Goal: Ask a question

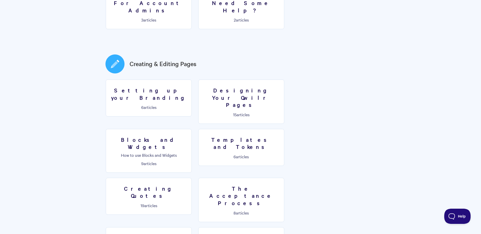
scroll to position [228, 0]
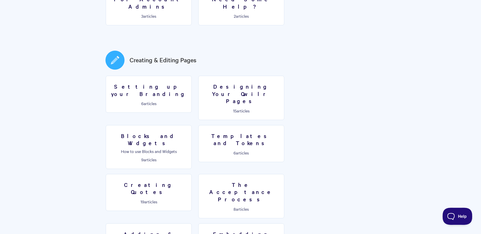
click at [450, 214] on span "Help" at bounding box center [456, 216] width 26 height 4
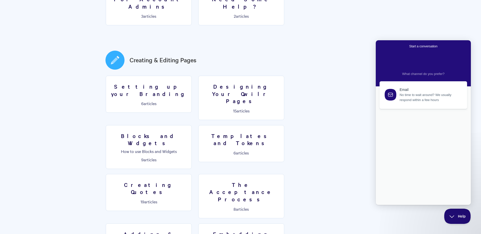
scroll to position [0, 0]
click at [401, 129] on div at bounding box center [411, 129] width 55 height 0
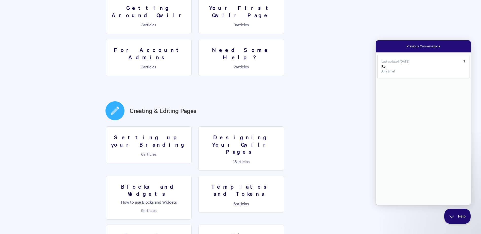
scroll to position [305, 0]
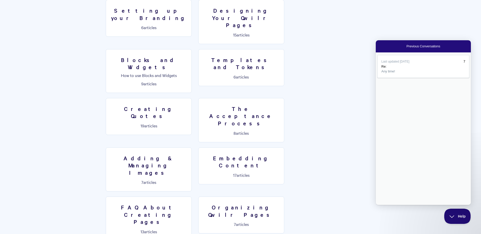
click at [423, 200] on div "Last updated Sep 8 7 Re: Any time!" at bounding box center [423, 129] width 95 height 153
click at [442, 61] on div "Last updated Sep 8" at bounding box center [422, 61] width 80 height 5
click at [380, 206] on button "Close" at bounding box center [378, 209] width 4 height 7
click at [407, 47] on span "Go back" at bounding box center [407, 46] width 0 height 4
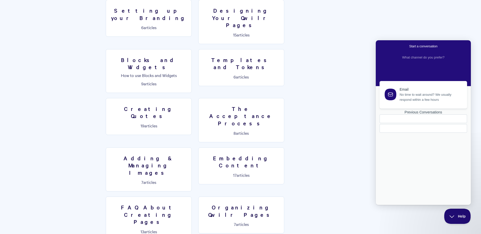
click at [424, 146] on div "Email No time to wait around? We usually respond within a few hours Previous Co…" at bounding box center [424, 138] width 92 height 114
click at [401, 133] on div at bounding box center [424, 128] width 88 height 9
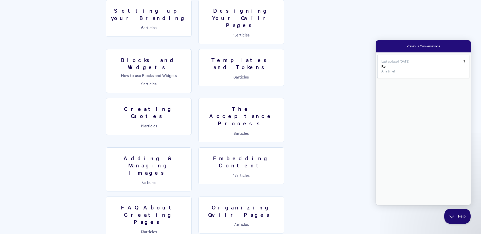
click at [407, 47] on span "Go back" at bounding box center [407, 46] width 0 height 4
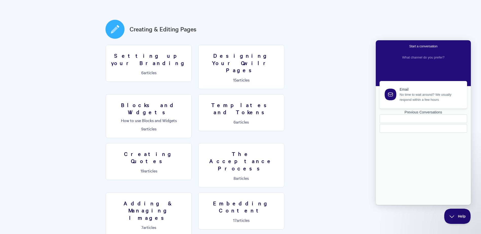
scroll to position [178, 0]
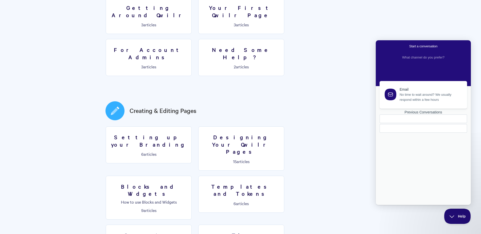
click at [419, 45] on span "Start a conversation" at bounding box center [424, 46] width 28 height 5
click at [417, 59] on span "What channel do you prefer?" at bounding box center [424, 58] width 42 height 4
click at [421, 137] on div "Email No time to wait around? We usually respond within a few hours Previous Co…" at bounding box center [424, 138] width 92 height 114
click at [406, 120] on div "Email No time to wait around? We usually respond within a few hours Previous Co…" at bounding box center [424, 138] width 92 height 114
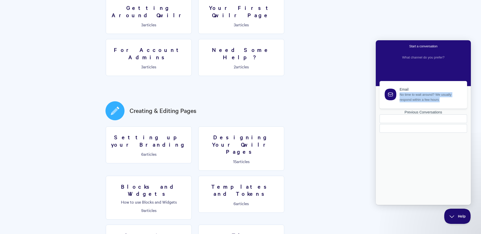
click at [406, 120] on div "Email No time to wait around? We usually respond within a few hours Previous Co…" at bounding box center [424, 138] width 92 height 114
drag, startPoint x: 406, startPoint y: 120, endPoint x: 402, endPoint y: 133, distance: 13.7
click at [402, 133] on div "Email No time to wait around? We usually respond within a few hours Previous Co…" at bounding box center [424, 138] width 92 height 114
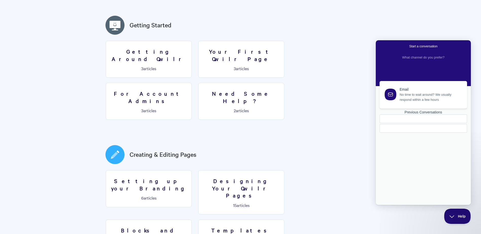
scroll to position [127, 0]
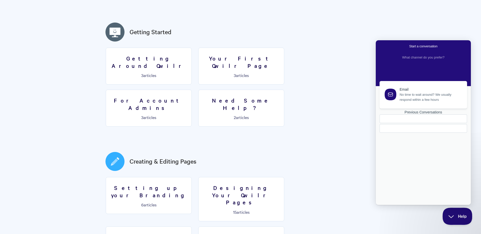
click at [453, 216] on span "Help" at bounding box center [456, 216] width 26 height 4
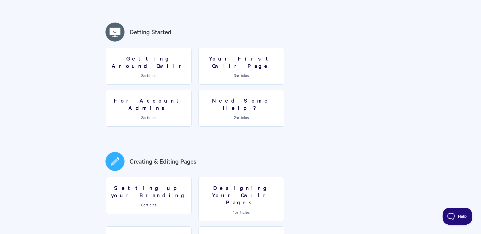
click at [453, 216] on span "Help" at bounding box center [456, 216] width 26 height 4
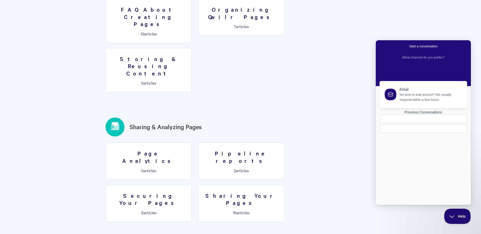
scroll to position [533, 0]
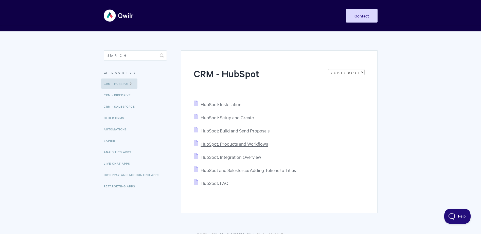
click at [217, 142] on span "HubSpot: Products and Workflows" at bounding box center [235, 144] width 68 height 6
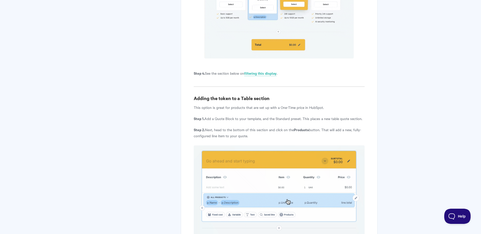
scroll to position [1015, 0]
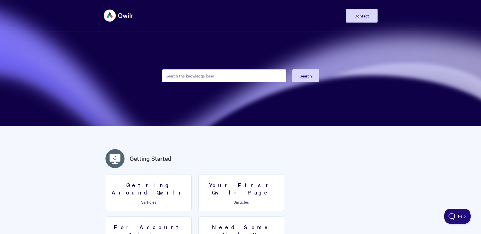
click at [110, 17] on img at bounding box center [119, 15] width 30 height 19
click at [126, 15] on img at bounding box center [119, 15] width 30 height 19
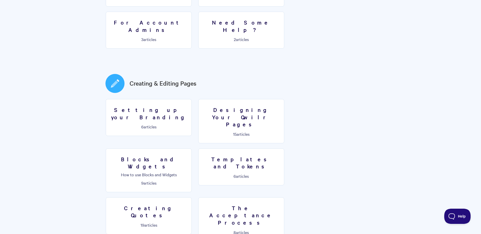
scroll to position [117, 0]
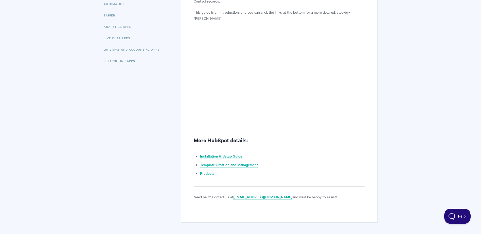
scroll to position [127, 0]
click at [220, 153] on link "Installation & Setup Guide" at bounding box center [221, 156] width 42 height 6
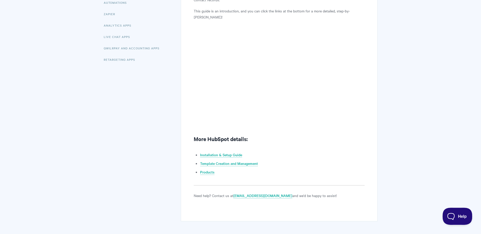
click at [457, 214] on span "Help" at bounding box center [456, 216] width 26 height 4
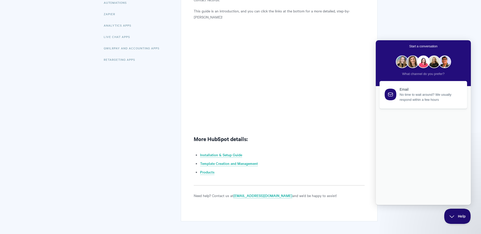
scroll to position [0, 0]
click at [399, 99] on div "Email No time to wait around? We usually respond within a few hours" at bounding box center [424, 94] width 76 height 15
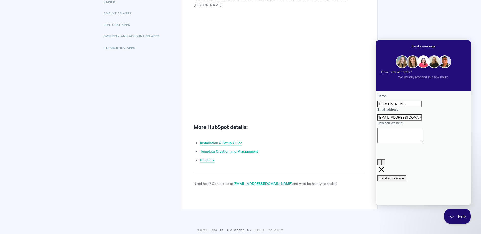
scroll to position [150, 0]
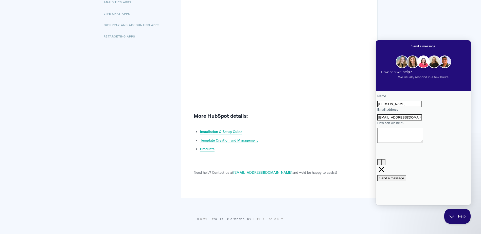
click at [414, 143] on textarea "How can we help?" at bounding box center [401, 135] width 46 height 15
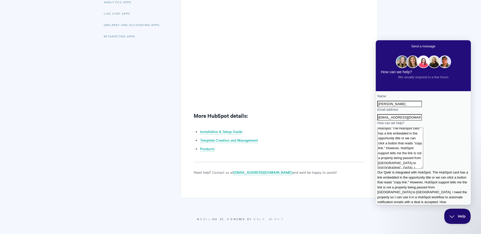
scroll to position [6, 0]
type textarea "Our Qwilr is integrated with HubSpot. The HubSpot card has a link embedded in t…"
click at [405, 234] on span "Send a message" at bounding box center [392, 239] width 25 height 4
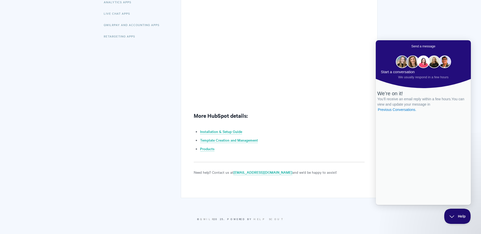
click at [412, 46] on span "Go back" at bounding box center [412, 46] width 0 height 4
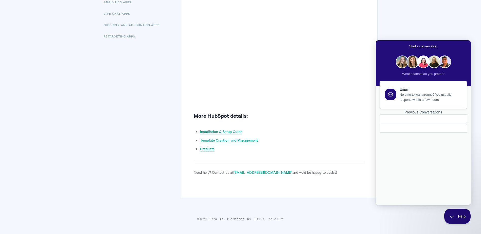
click at [399, 24] on body "Toggle Navigation Home Getting Started Creating & Editing Pages Sharing & Analy…" at bounding box center [240, 42] width 481 height 385
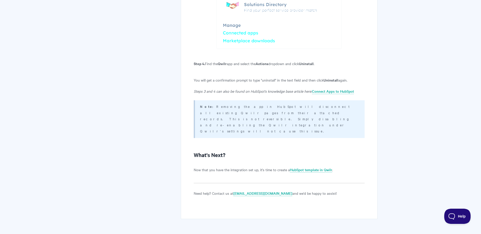
scroll to position [1137, 0]
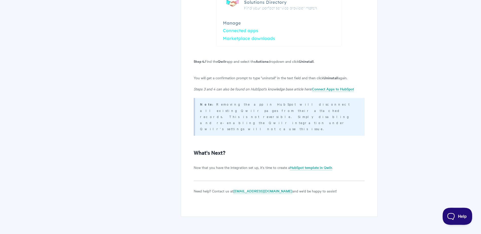
click at [460, 219] on button "Help" at bounding box center [456, 215] width 26 height 15
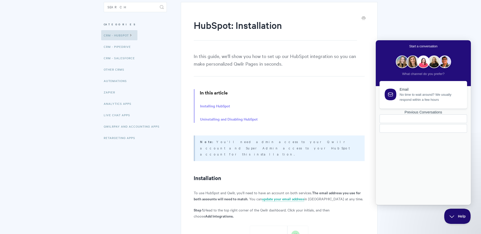
scroll to position [0, 0]
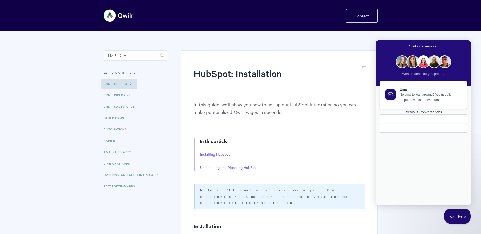
click at [354, 14] on link "Contact" at bounding box center [362, 16] width 32 height 14
click at [455, 215] on span "Help" at bounding box center [456, 216] width 26 height 4
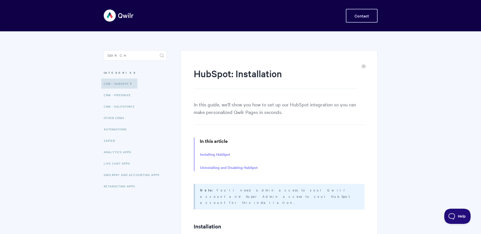
click at [361, 19] on link "Contact" at bounding box center [362, 16] width 32 height 14
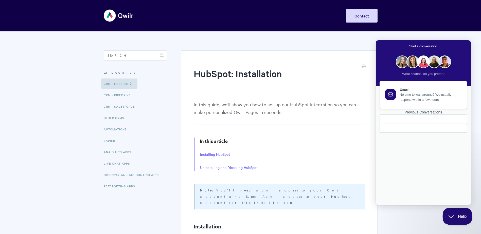
click at [456, 215] on span "Help" at bounding box center [456, 216] width 26 height 4
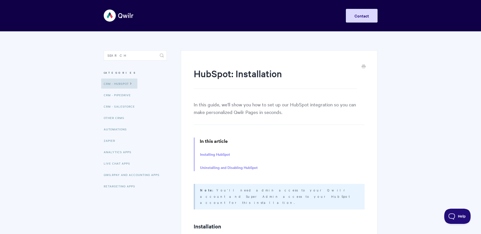
click at [110, 16] on img at bounding box center [119, 15] width 30 height 19
